Goal: Find contact information: Find contact information

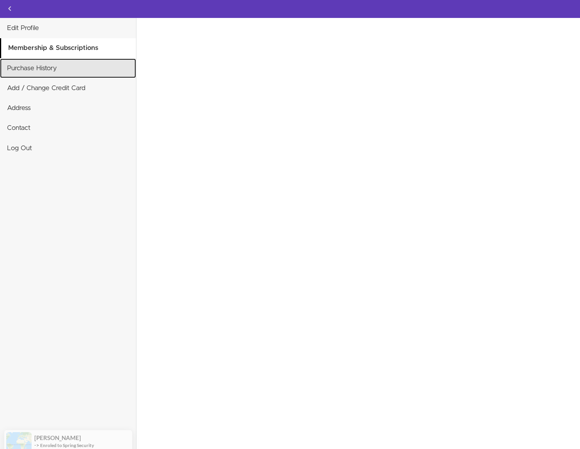
click at [37, 70] on link "Purchase History" at bounding box center [68, 67] width 136 height 19
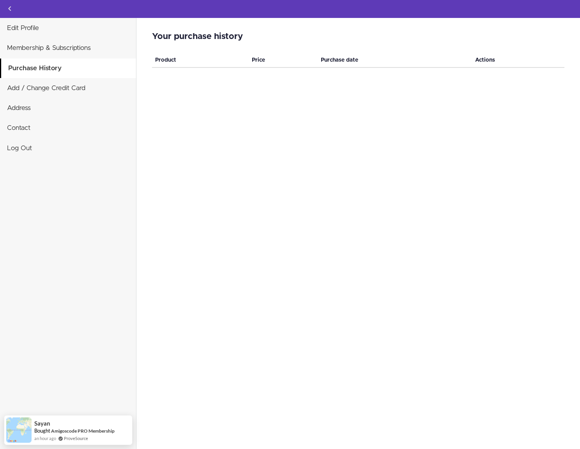
click at [295, 130] on div "Your purchase history Invalid card number We could not establish a correct coun…" at bounding box center [357, 233] width 443 height 431
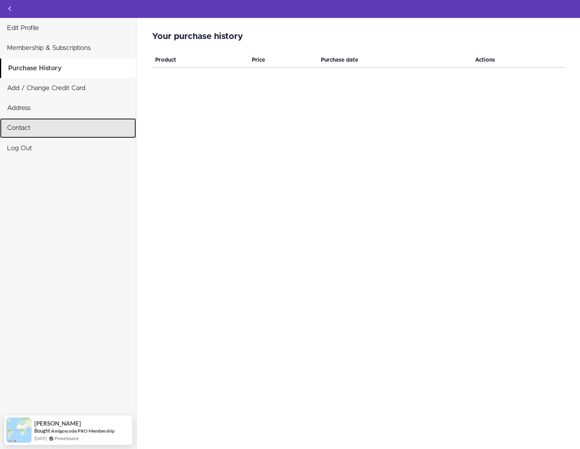
click at [88, 136] on link "Contact" at bounding box center [68, 127] width 136 height 19
